Goal: Information Seeking & Learning: Check status

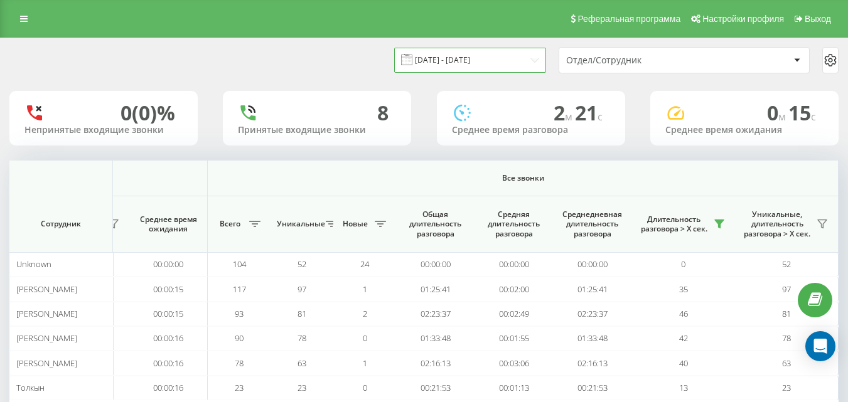
click at [524, 62] on input "[DATE] - [DATE]" at bounding box center [470, 60] width 152 height 24
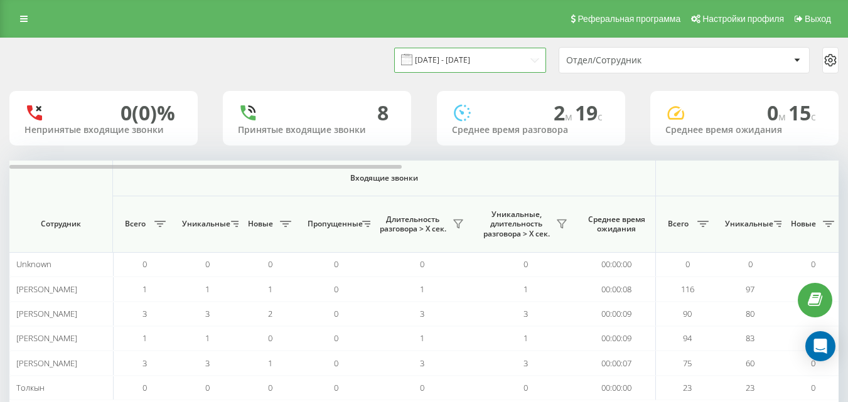
click at [508, 56] on input "[DATE] - [DATE]" at bounding box center [470, 60] width 152 height 24
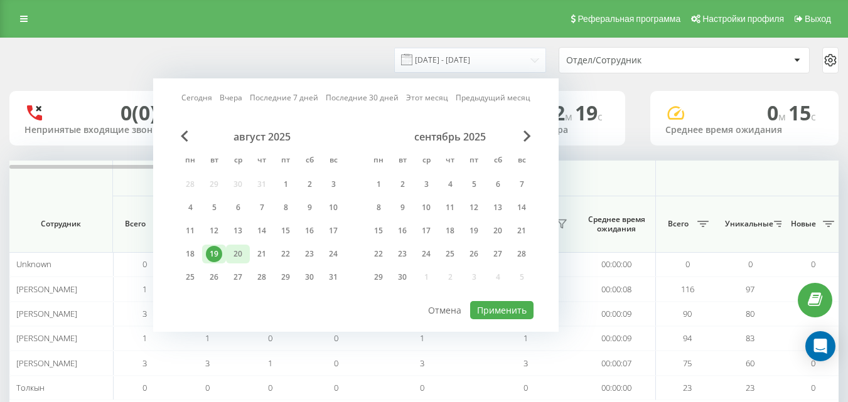
drag, startPoint x: 233, startPoint y: 249, endPoint x: 375, endPoint y: 311, distance: 154.6
click at [234, 250] on div "20" at bounding box center [238, 254] width 16 height 16
click at [502, 314] on button "Применить" at bounding box center [501, 310] width 63 height 18
type input "[DATE] - [DATE]"
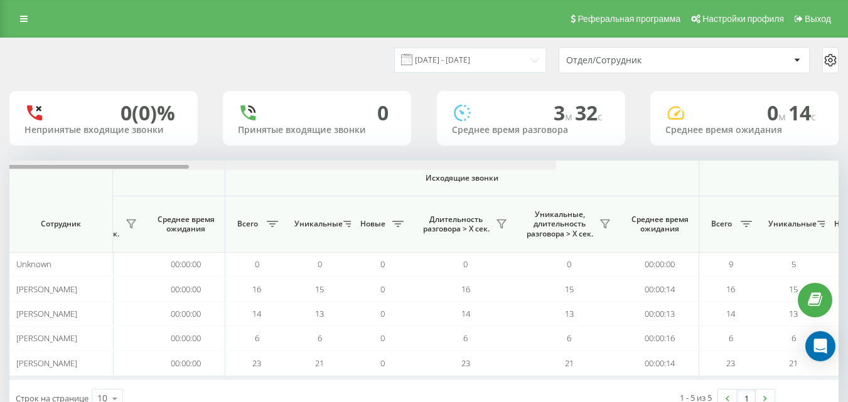
scroll to position [0, 922]
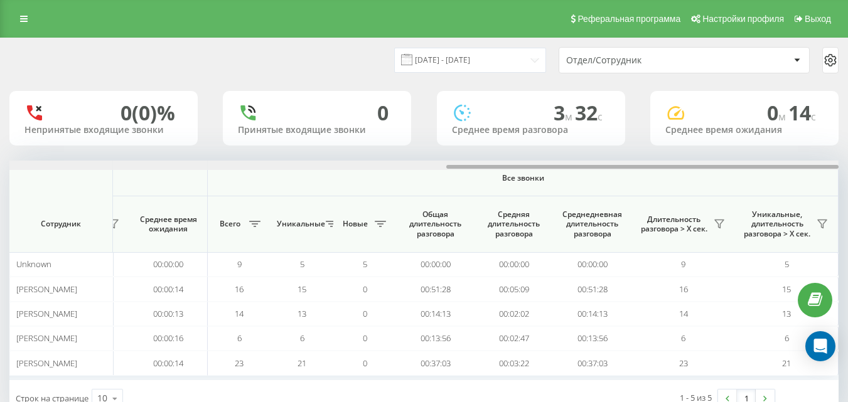
drag, startPoint x: 369, startPoint y: 166, endPoint x: 857, endPoint y: 202, distance: 489.1
click at [848, 202] on html "[DOMAIN_NAME] Проекты [DOMAIN_NAME] Дашборд Центр обращений Аналитика Ваши отче…" at bounding box center [424, 201] width 848 height 402
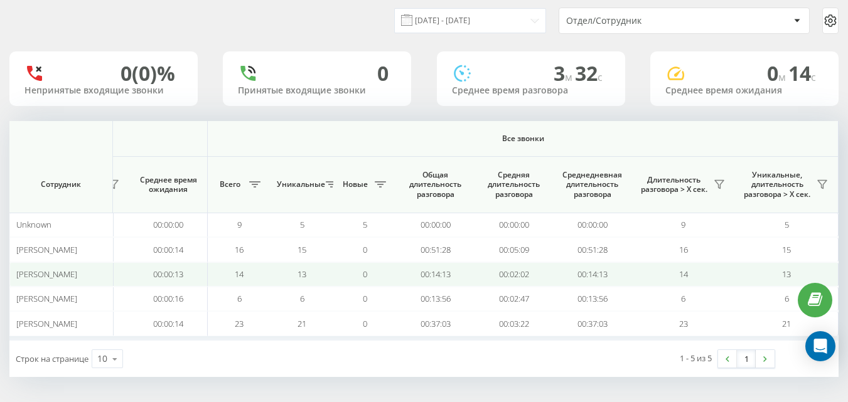
scroll to position [0, 0]
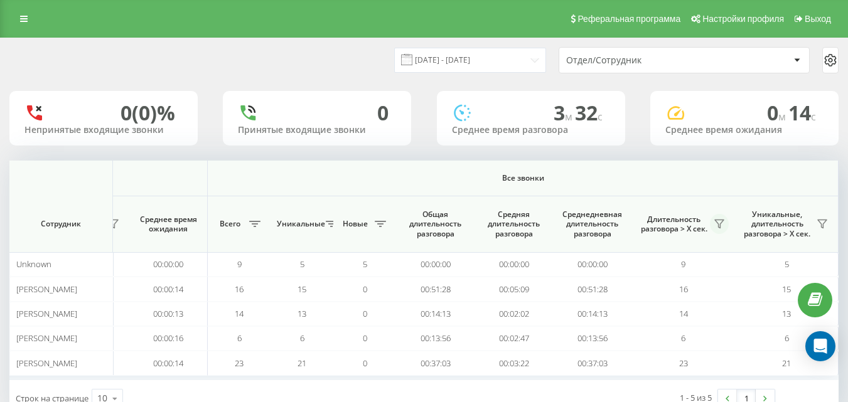
click at [722, 222] on icon at bounding box center [719, 224] width 10 height 10
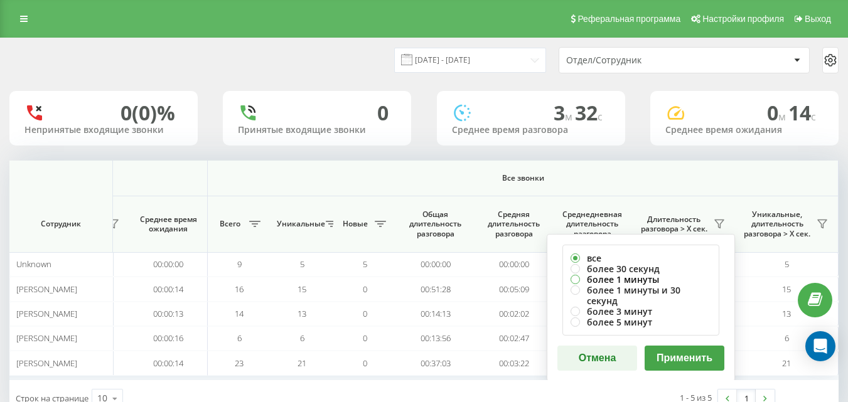
click at [664, 276] on label "более 1 минуты" at bounding box center [641, 279] width 141 height 11
radio input "true"
click at [667, 269] on label "более 30 секунд" at bounding box center [641, 269] width 141 height 11
radio input "true"
click at [670, 349] on button "Применить" at bounding box center [685, 358] width 80 height 25
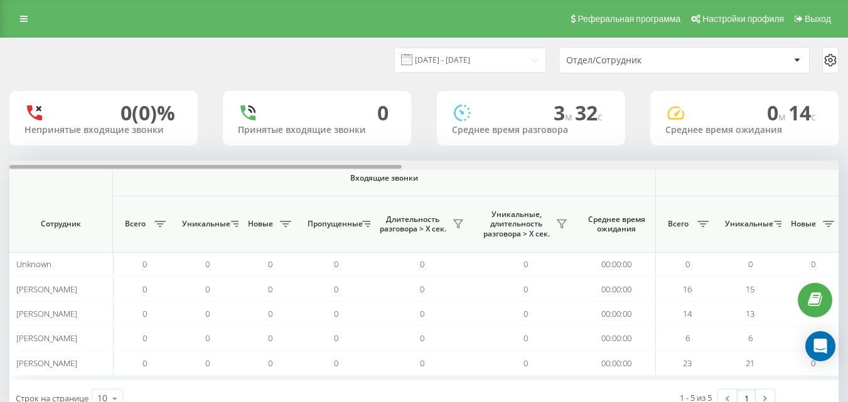
scroll to position [0, 829]
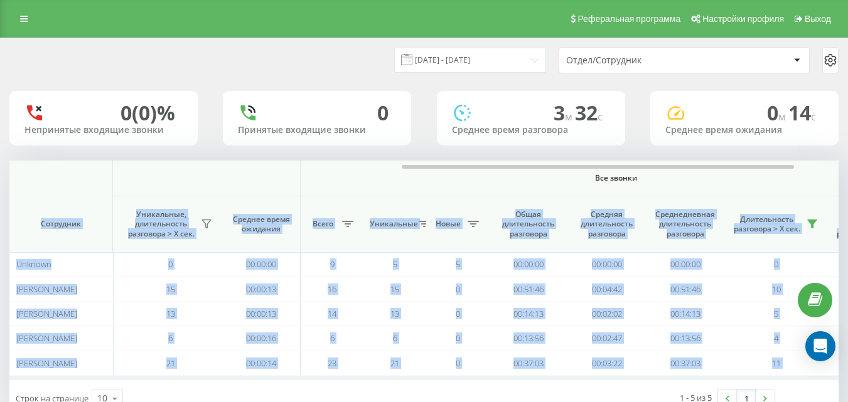
drag, startPoint x: 660, startPoint y: 167, endPoint x: 781, endPoint y: 177, distance: 121.6
click at [781, 177] on div "Входящие звонки Исходящие звонки Все звонки Сотрудник Всего Уникальные Новые Пр…" at bounding box center [423, 271] width 829 height 220
click at [788, 175] on span "Все звонки" at bounding box center [616, 178] width 556 height 10
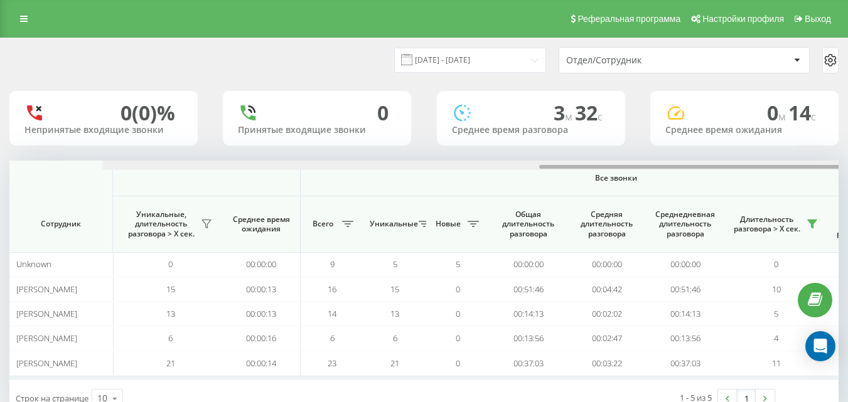
scroll to position [0, 922]
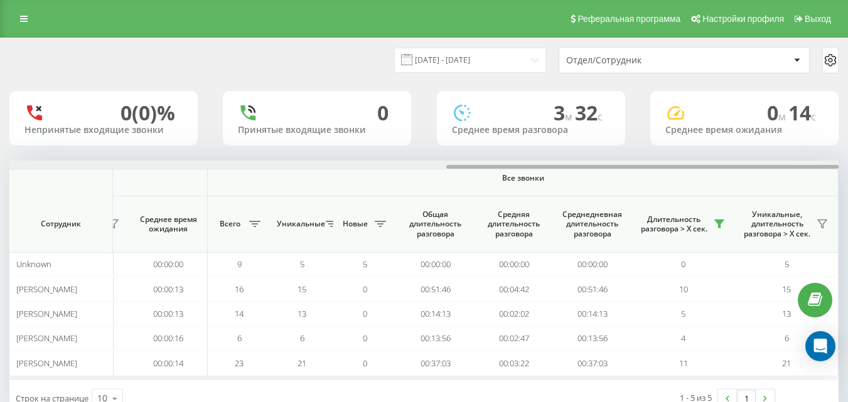
click at [814, 169] on div at bounding box center [423, 165] width 829 height 9
